Goal: Task Accomplishment & Management: Manage account settings

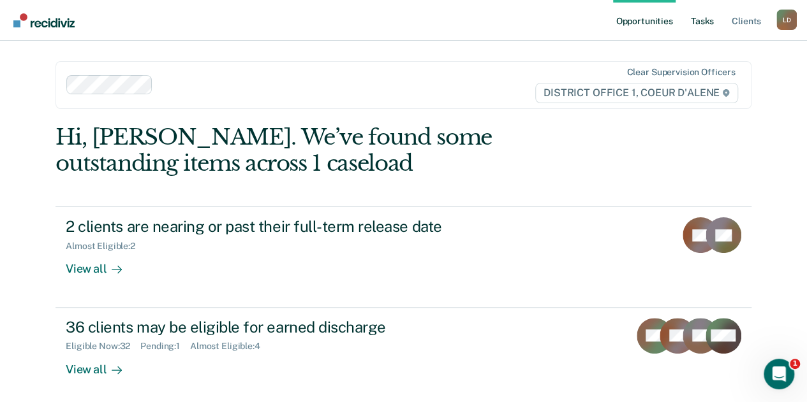
click at [704, 21] on link "Tasks" at bounding box center [702, 20] width 28 height 41
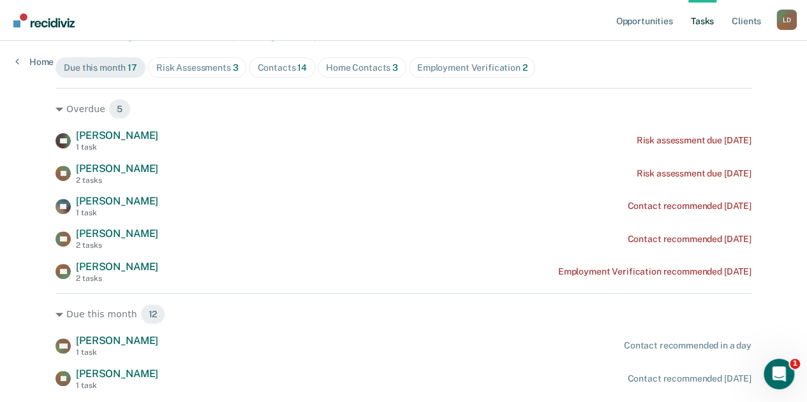
scroll to position [122, 0]
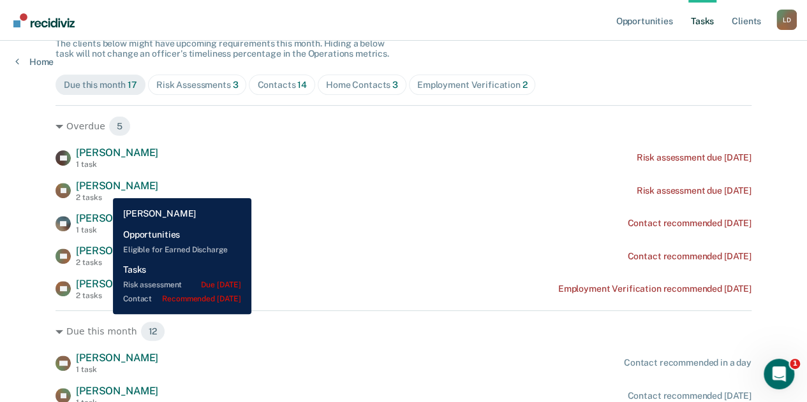
click at [103, 189] on span "[PERSON_NAME]" at bounding box center [117, 186] width 82 height 12
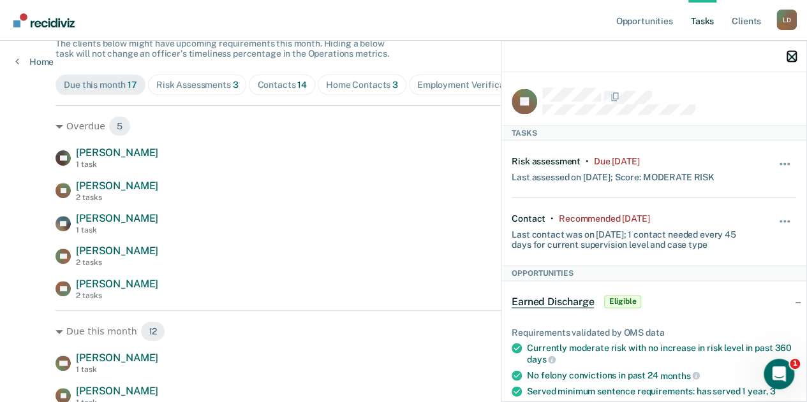
click at [792, 55] on icon "button" at bounding box center [791, 56] width 9 height 9
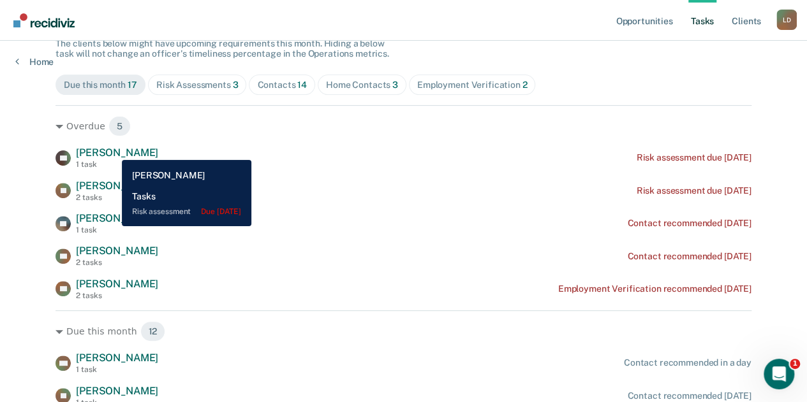
click at [112, 150] on span "[PERSON_NAME]" at bounding box center [117, 153] width 82 height 12
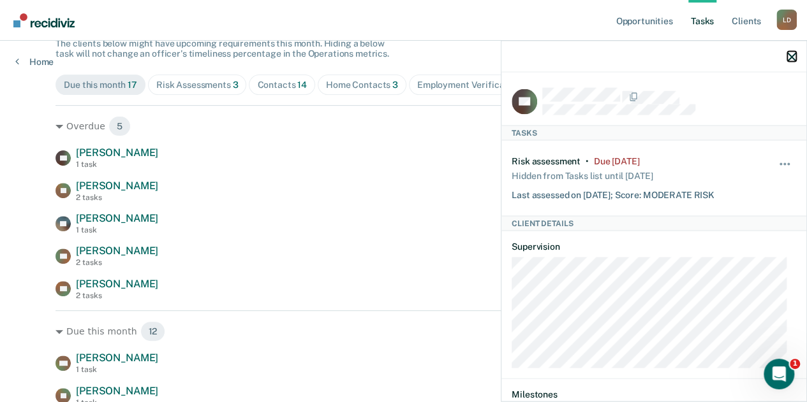
click at [792, 58] on icon "button" at bounding box center [791, 56] width 9 height 9
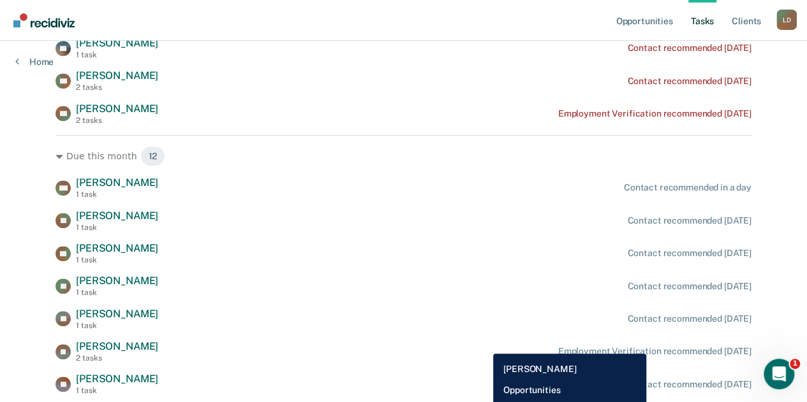
scroll to position [377, 0]
